Goal: Use online tool/utility: Use online tool/utility

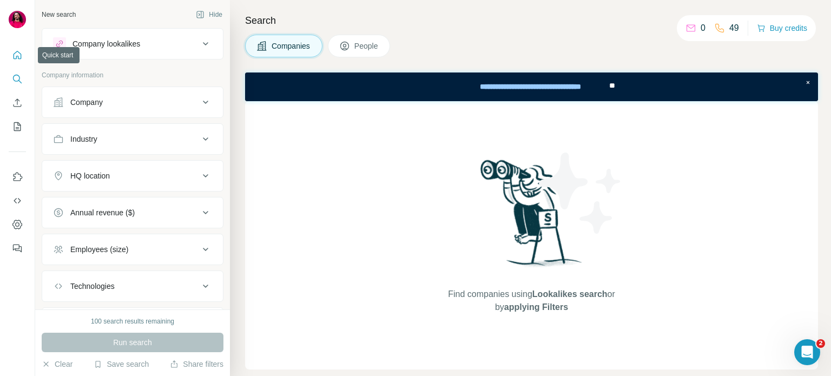
click at [12, 54] on icon "Quick start" at bounding box center [17, 55] width 11 height 11
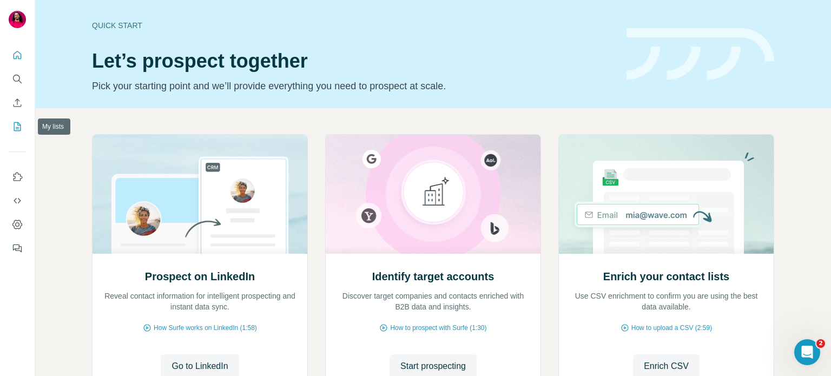
click at [19, 129] on icon "My lists" at bounding box center [17, 126] width 11 height 11
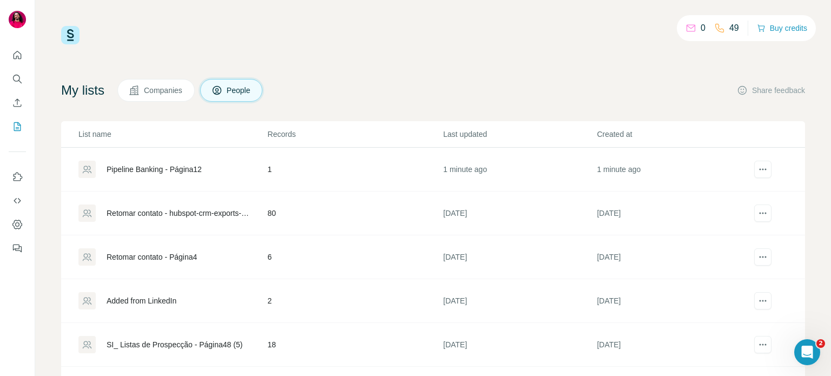
click at [157, 168] on div "Pipeline Banking - Página12" at bounding box center [154, 169] width 95 height 11
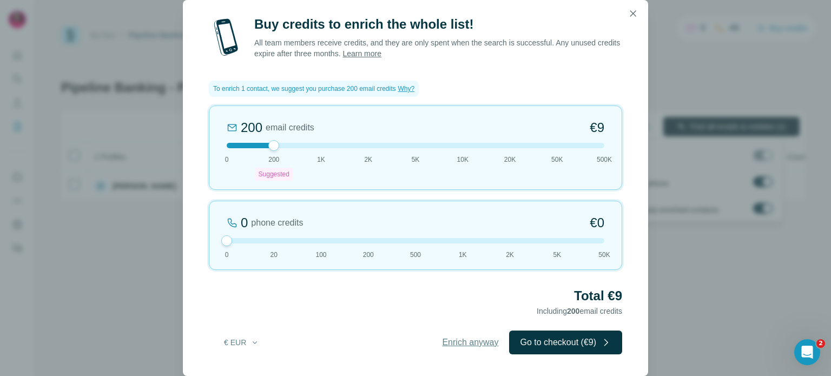
click at [456, 346] on span "Enrich anyway" at bounding box center [470, 342] width 56 height 13
